Goal: Find contact information: Find contact information

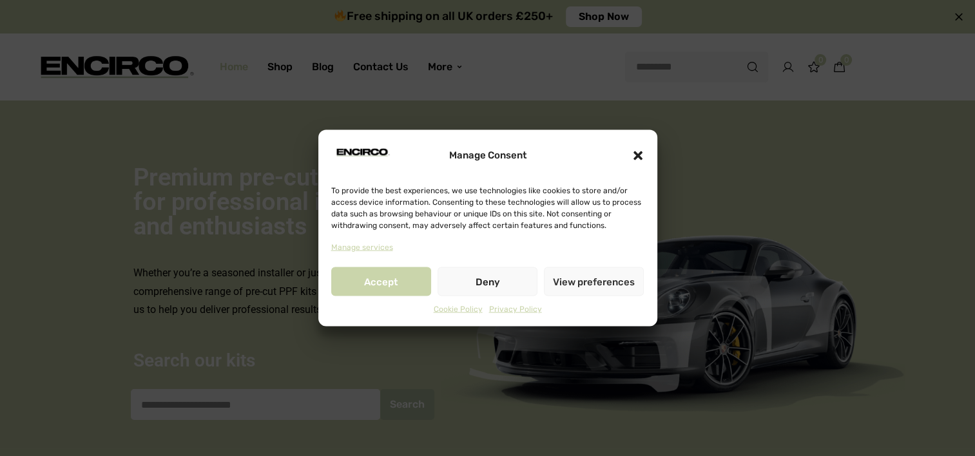
click at [367, 289] on button "Accept" at bounding box center [381, 281] width 100 height 29
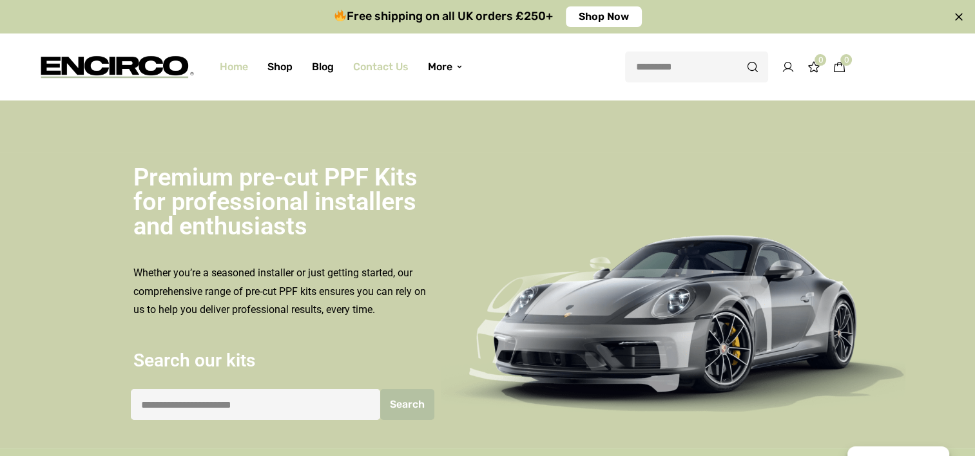
click at [383, 71] on link "Contact Us" at bounding box center [381, 67] width 75 height 46
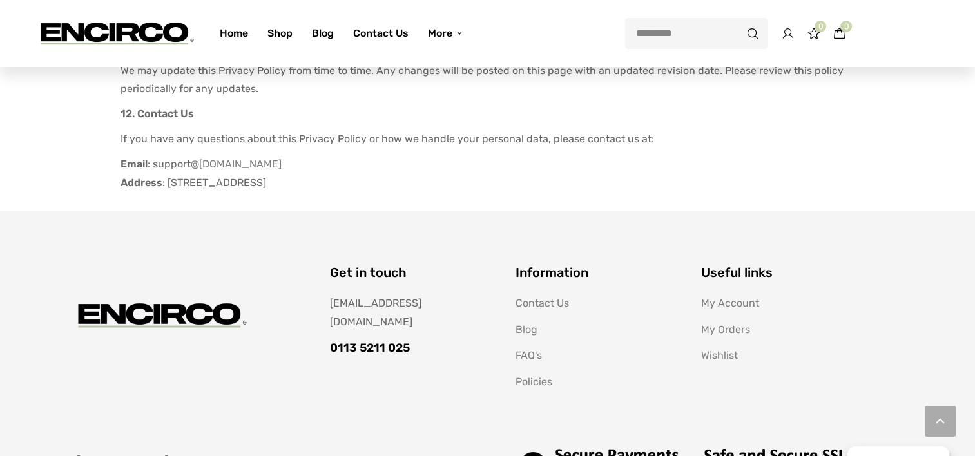
scroll to position [1354, 0]
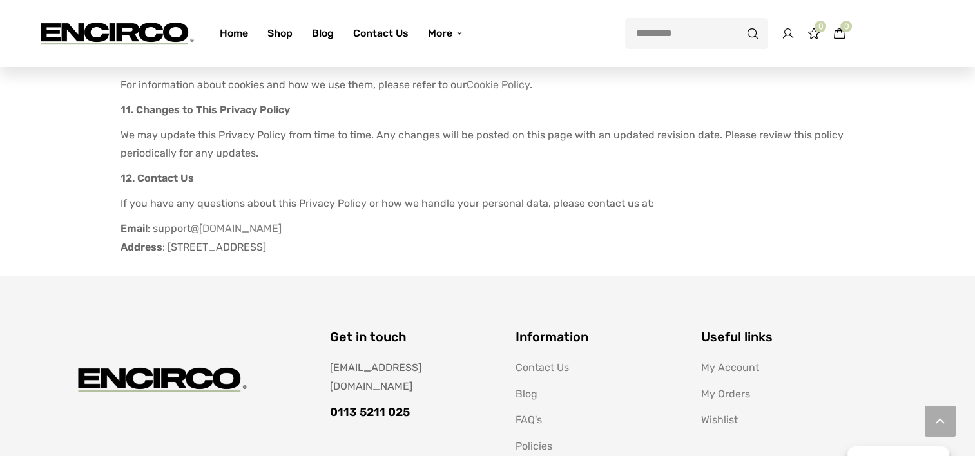
drag, startPoint x: 167, startPoint y: 210, endPoint x: 516, endPoint y: 212, distance: 349.3
click at [516, 220] on p "Email : support @encirco.com Address : Unit 8, Parkway House Developments, Wake…" at bounding box center [488, 238] width 735 height 37
drag, startPoint x: 516, startPoint y: 212, endPoint x: 470, endPoint y: 213, distance: 46.4
copy p "Unit 8, Parkway House Developments, Wakefield Road, Ossett, WF5 9JD"
